Goal: Navigation & Orientation: Find specific page/section

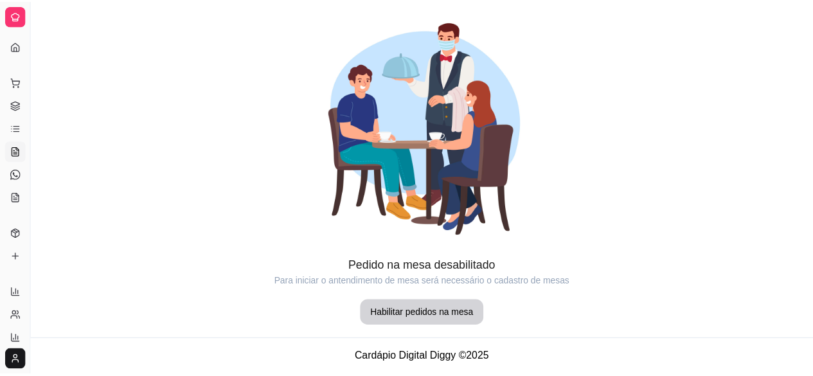
scroll to position [36, 0]
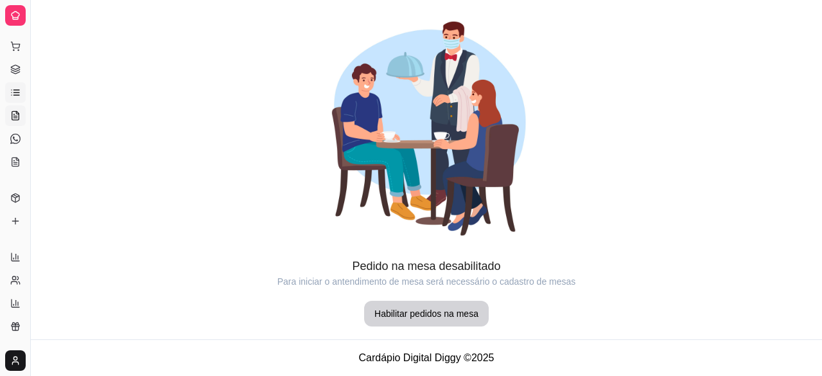
click at [13, 96] on icon at bounding box center [15, 92] width 10 height 10
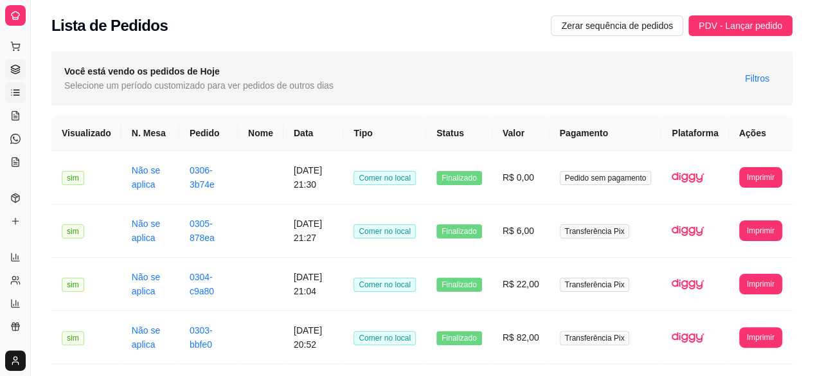
click at [13, 62] on link "Gestor de Pedidos" at bounding box center [15, 69] width 21 height 21
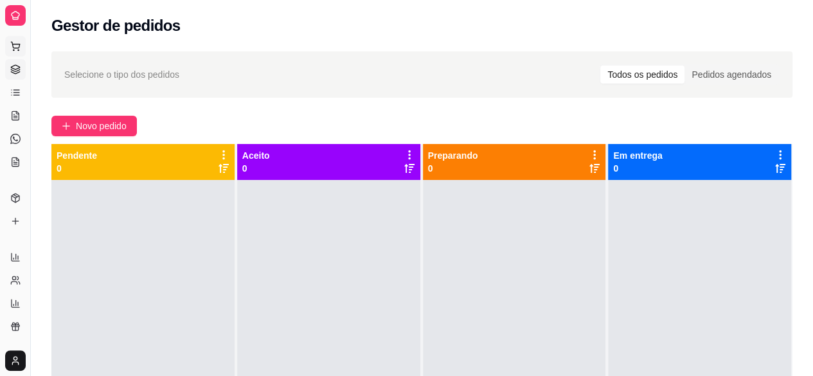
scroll to position [2, 0]
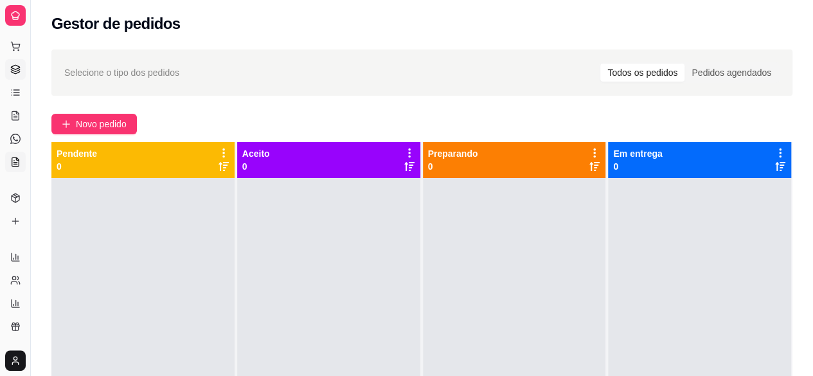
click at [13, 165] on icon at bounding box center [15, 162] width 10 height 10
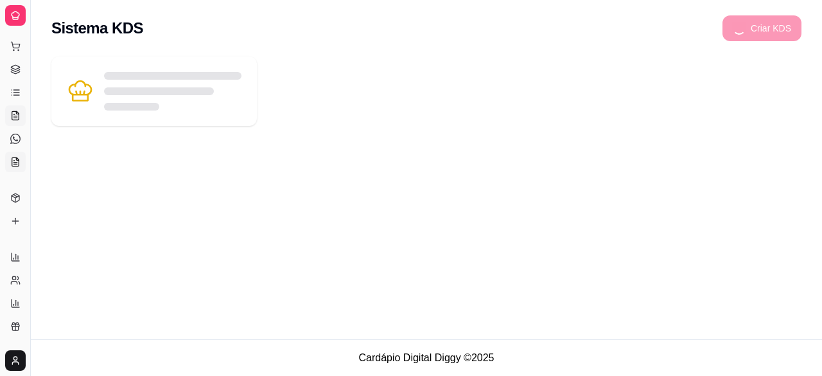
click at [18, 121] on link "Salão / Mesas" at bounding box center [15, 115] width 21 height 21
